Goal: Transaction & Acquisition: Purchase product/service

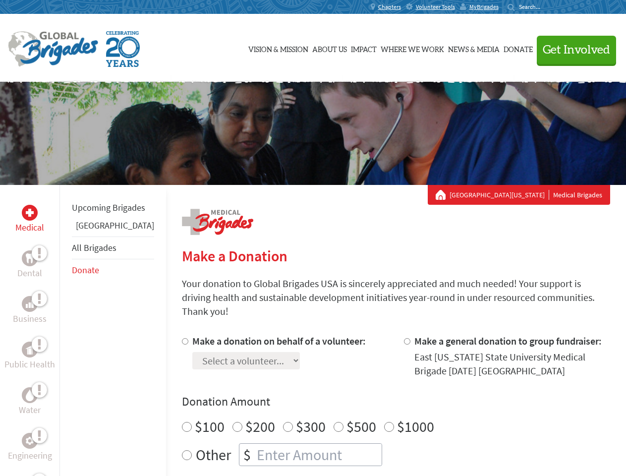
click at [547, 7] on div "Search for:" at bounding box center [527, 7] width 40 height 8
click at [572, 50] on span "Get Involved" at bounding box center [576, 50] width 67 height 12
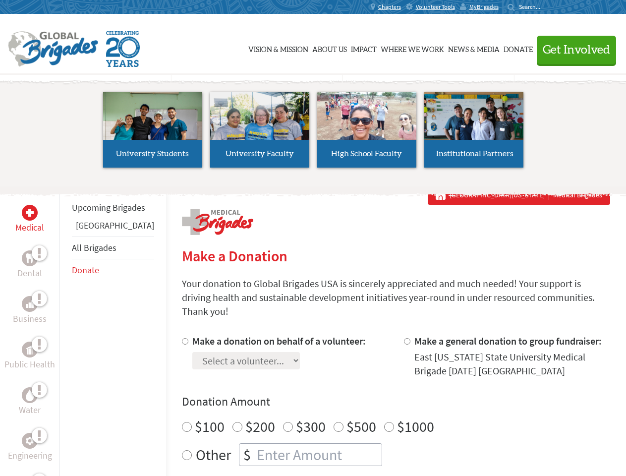
click at [313, 133] on li "High School Faculty" at bounding box center [366, 129] width 107 height 91
click at [65, 330] on div "Upcoming Brigades Panama All Brigades Donate" at bounding box center [112, 423] width 107 height 476
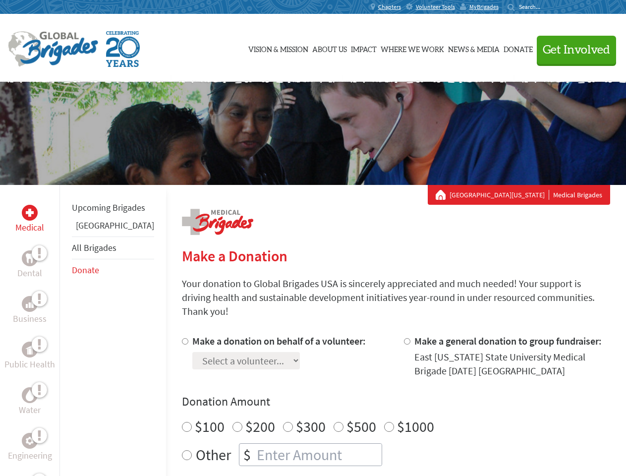
click at [379, 398] on div "Donation Amount $100 $200 $300 $500 $1000 Other $" at bounding box center [396, 429] width 428 height 72
click at [182, 338] on input "Make a donation on behalf of a volunteer:" at bounding box center [185, 341] width 6 height 6
radio input "true"
click at [404, 338] on input "Make a general donation to group fundraiser:" at bounding box center [407, 341] width 6 height 6
radio input "true"
